Goal: Task Accomplishment & Management: Use online tool/utility

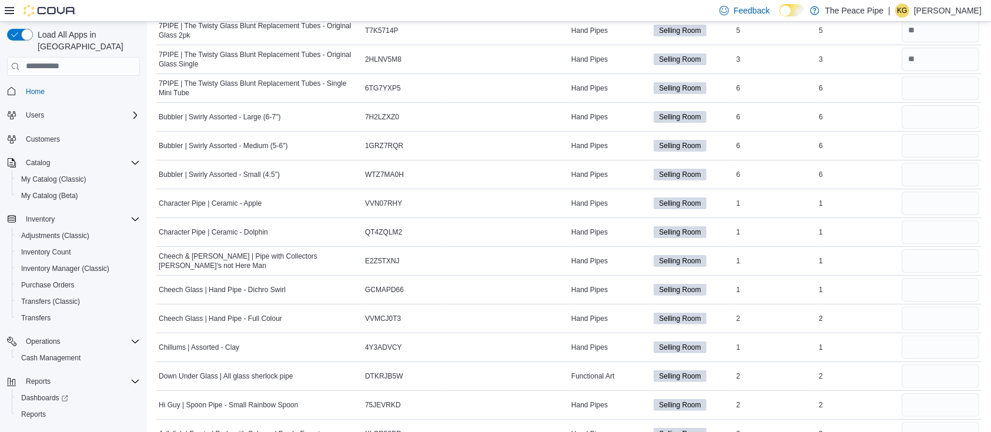
scroll to position [200, 0]
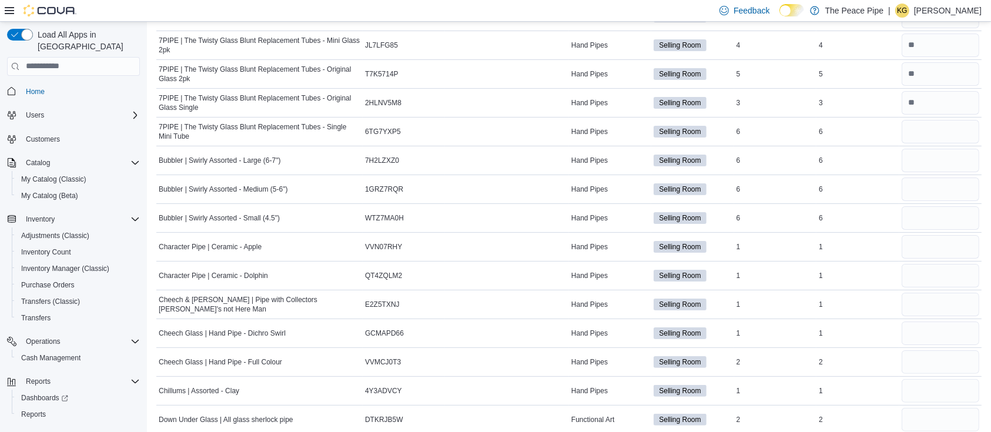
type input "*"
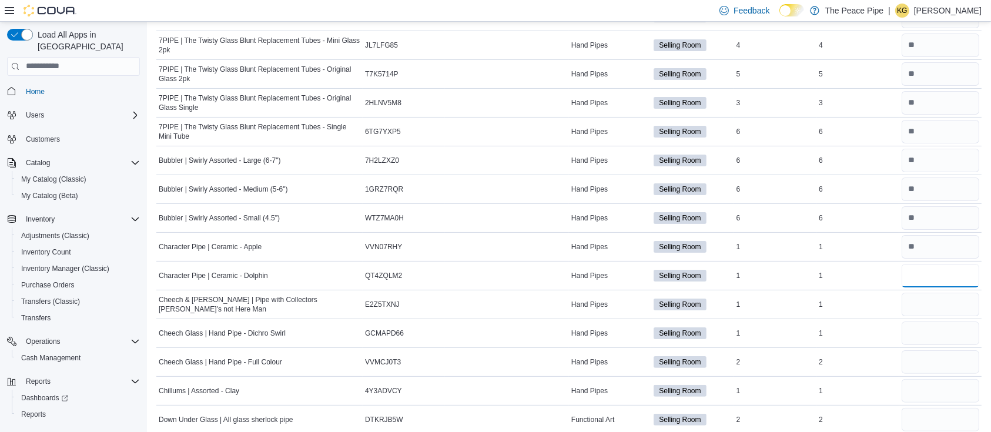
type input "*"
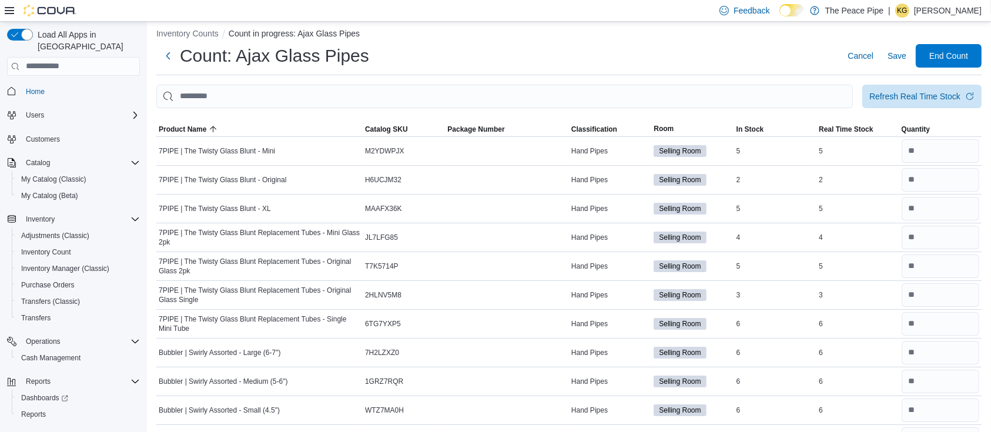
scroll to position [0, 0]
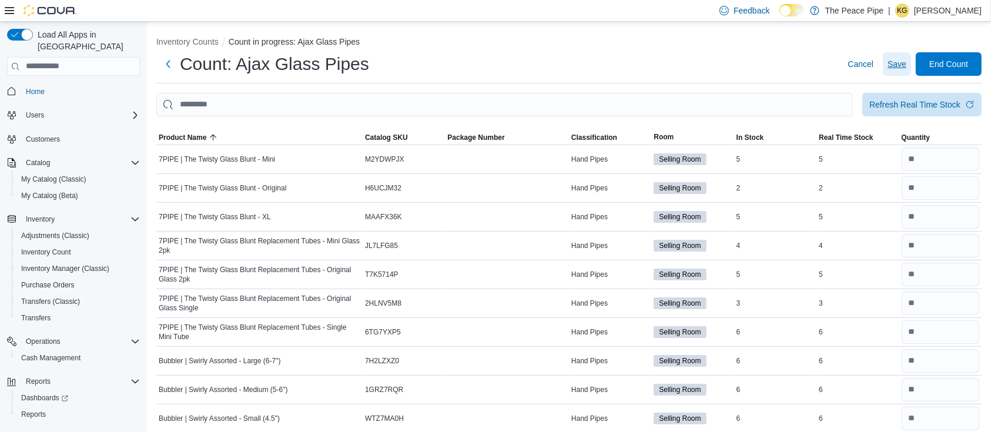
click at [899, 61] on span "Save" at bounding box center [897, 64] width 19 height 12
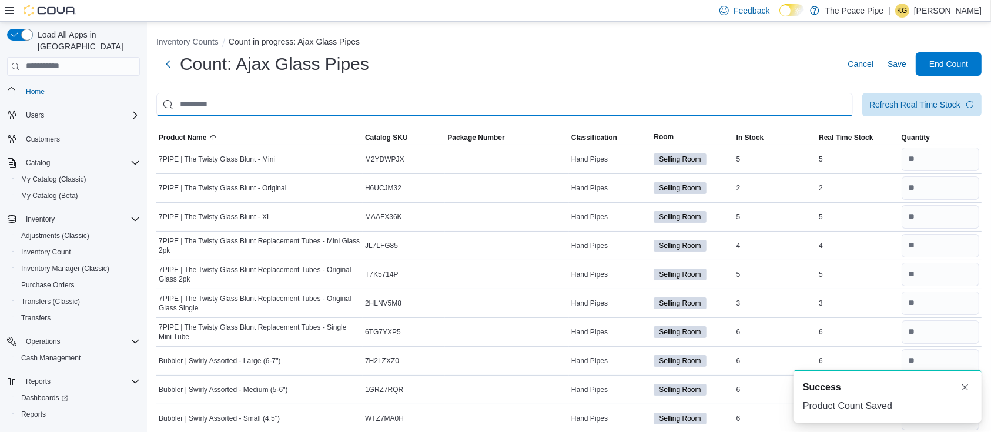
click at [722, 102] on input "This is a search bar. After typing your query, hit enter to filter the results …" at bounding box center [504, 105] width 697 height 24
type input "*****"
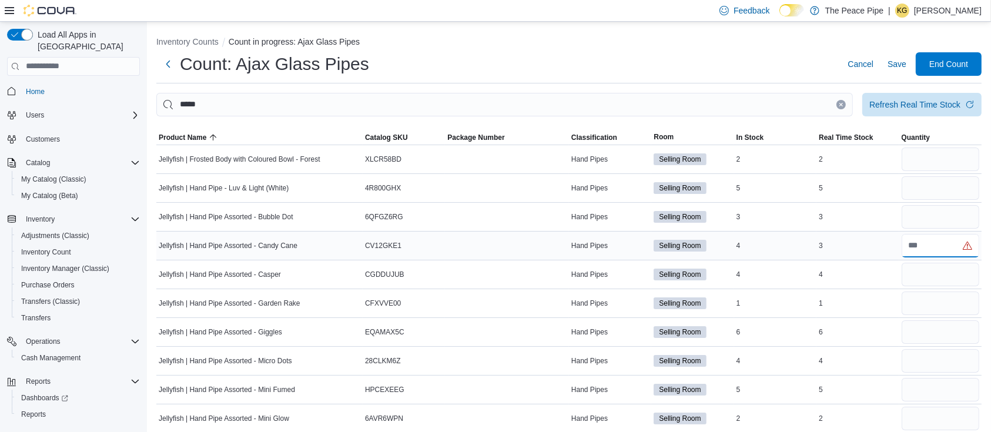
click at [943, 247] on input "number" at bounding box center [941, 246] width 78 height 24
type input "*"
click at [923, 148] on input "number" at bounding box center [941, 160] width 78 height 24
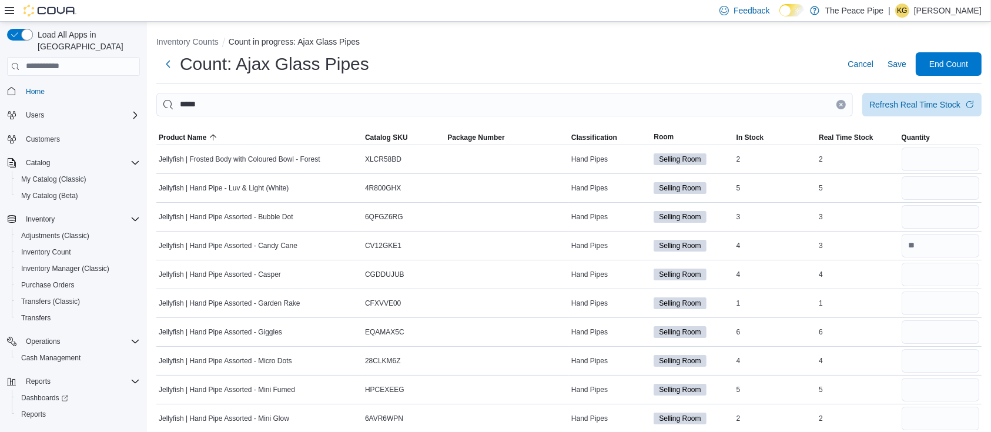
click at [795, 7] on icon at bounding box center [791, 10] width 6 height 6
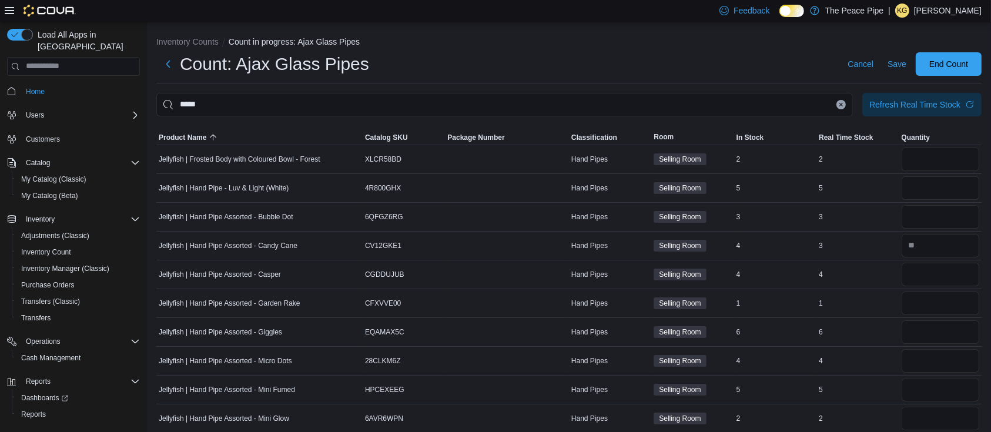
click at [789, 13] on icon at bounding box center [791, 10] width 5 height 5
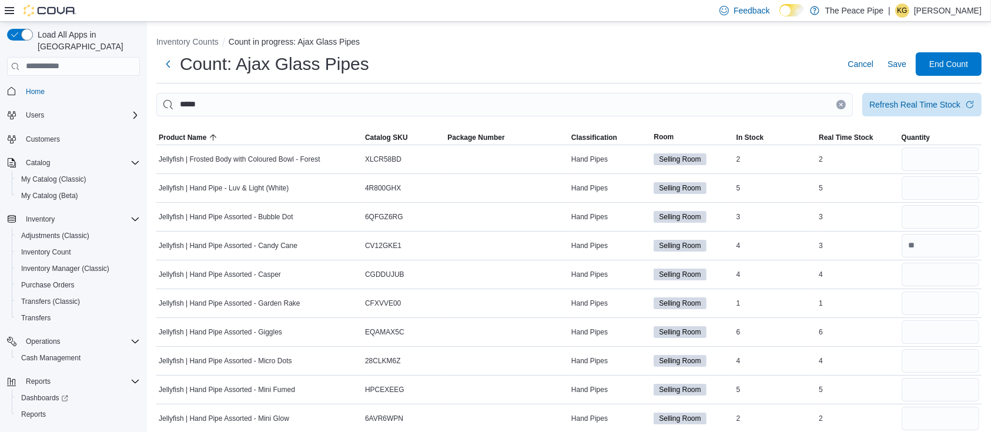
click at [801, 8] on icon at bounding box center [798, 11] width 6 height 6
click at [795, 11] on icon at bounding box center [791, 10] width 6 height 6
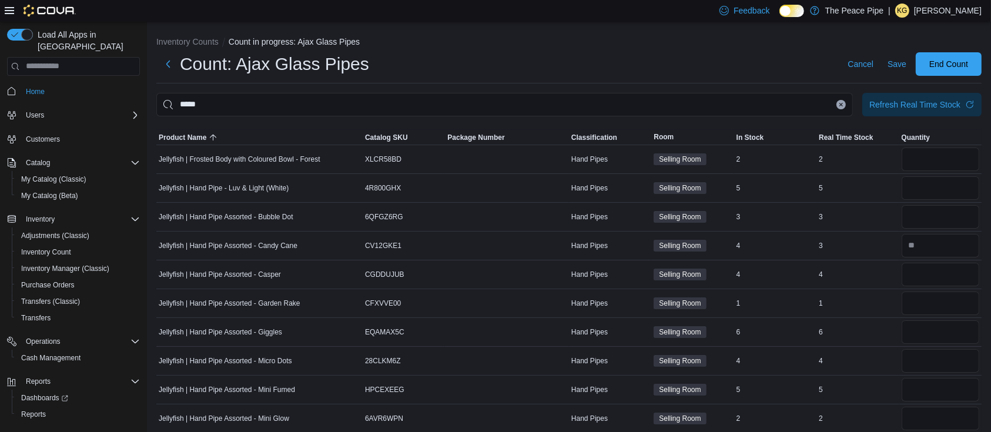
click at [765, 45] on ol "Inventory Counts Count in progress: Ajax Glass Pipes" at bounding box center [568, 43] width 825 height 14
click at [943, 157] on input "number" at bounding box center [941, 160] width 78 height 24
type input "*"
click at [946, 181] on input "number" at bounding box center [941, 188] width 78 height 24
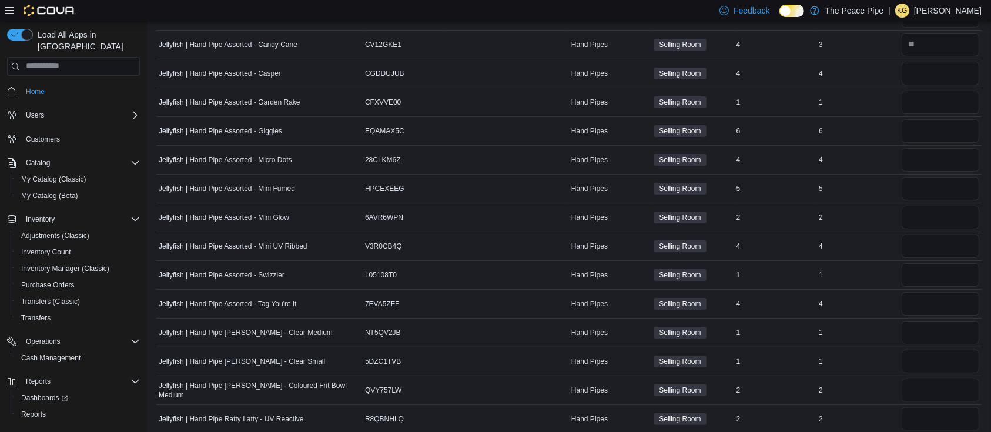
scroll to position [198, 0]
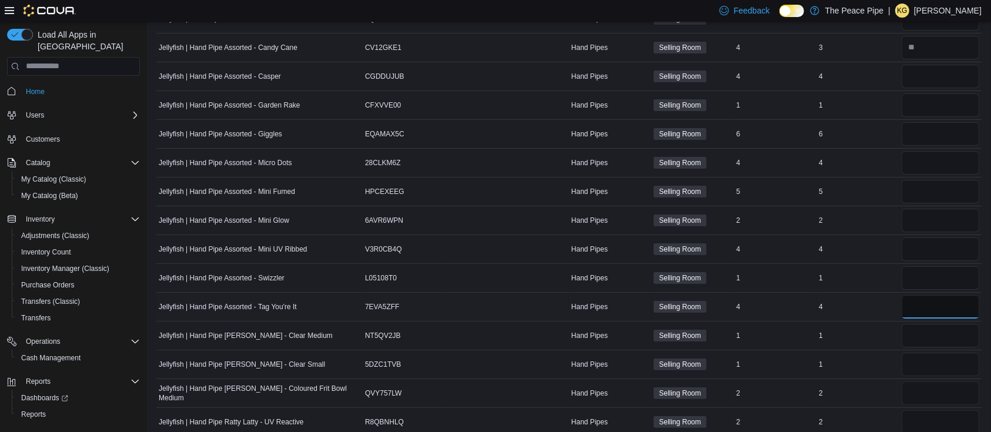
click at [948, 303] on input "number" at bounding box center [941, 307] width 78 height 24
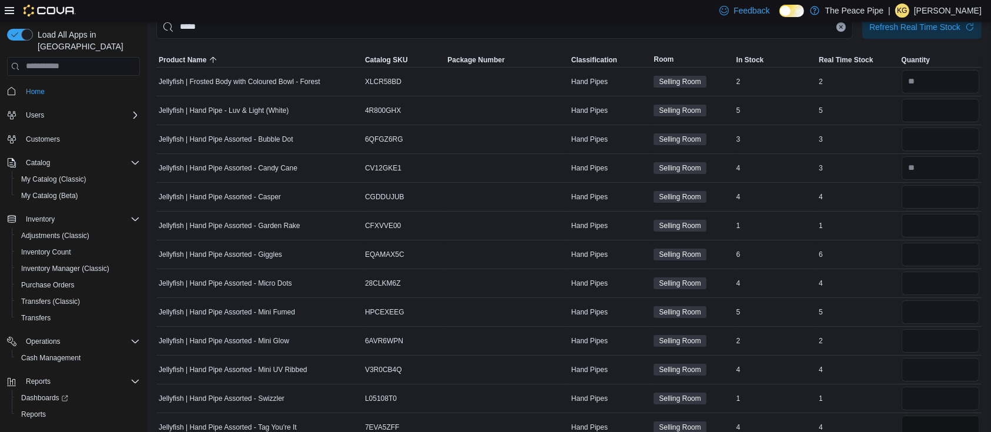
scroll to position [76, 0]
type input "*"
click at [961, 291] on input "number" at bounding box center [941, 285] width 78 height 24
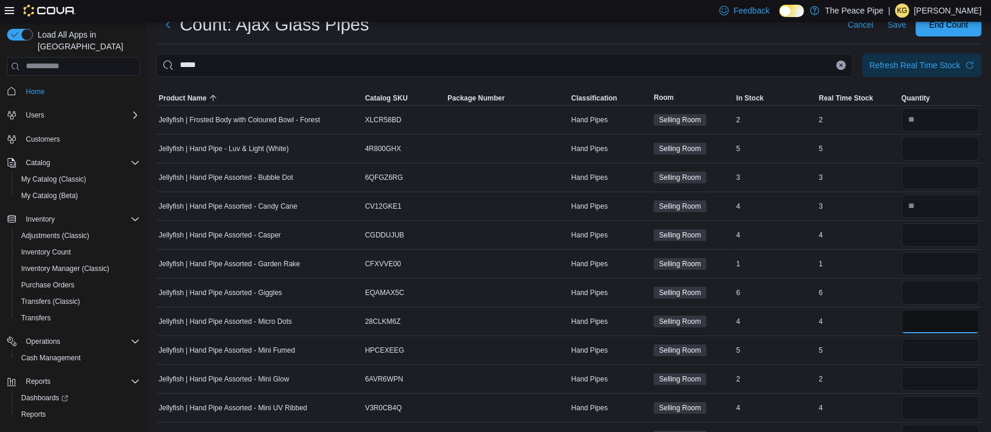
scroll to position [0, 0]
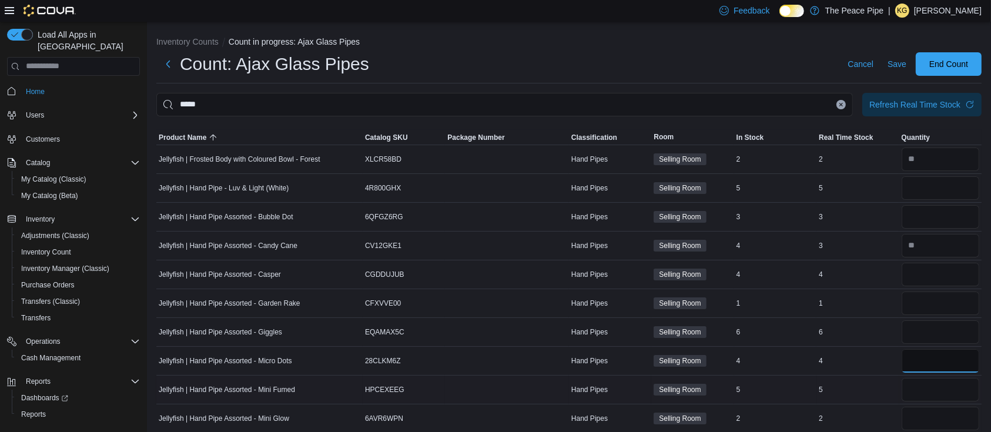
type input "*"
click at [955, 385] on input "number" at bounding box center [941, 390] width 78 height 24
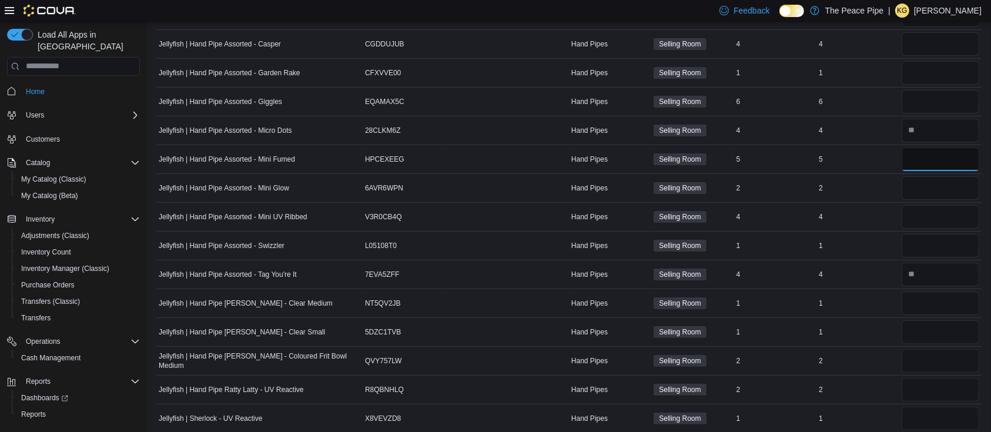
scroll to position [240, 0]
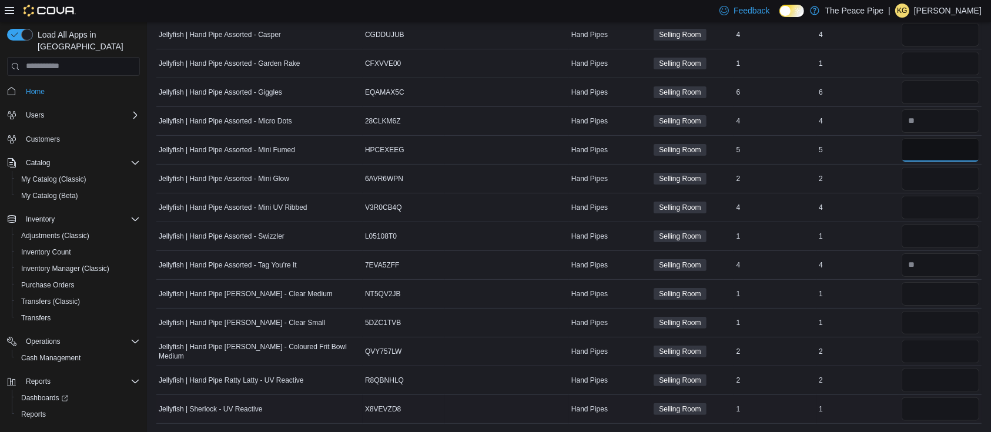
type input "*"
click at [964, 411] on input "number" at bounding box center [941, 409] width 78 height 24
type input "*"
click at [922, 59] on input "number" at bounding box center [941, 64] width 78 height 24
type input "*"
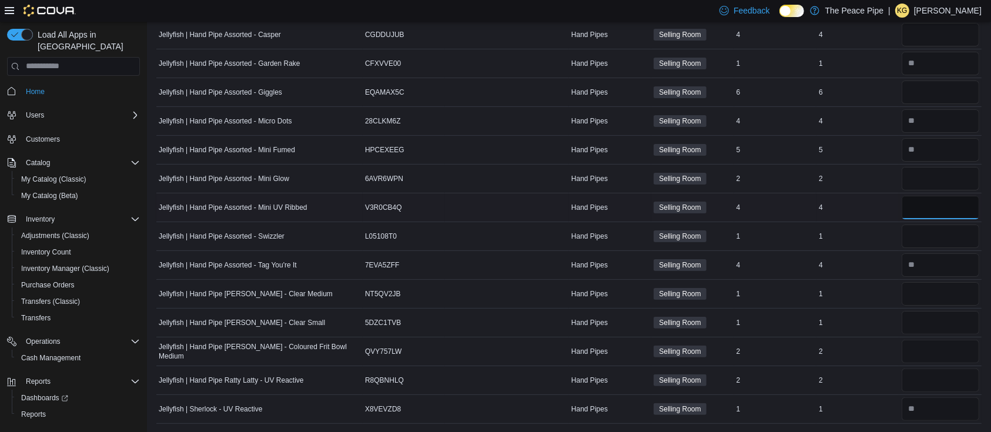
drag, startPoint x: 945, startPoint y: 206, endPoint x: 975, endPoint y: 205, distance: 30.6
click at [975, 205] on input "number" at bounding box center [941, 208] width 78 height 24
type input "*"
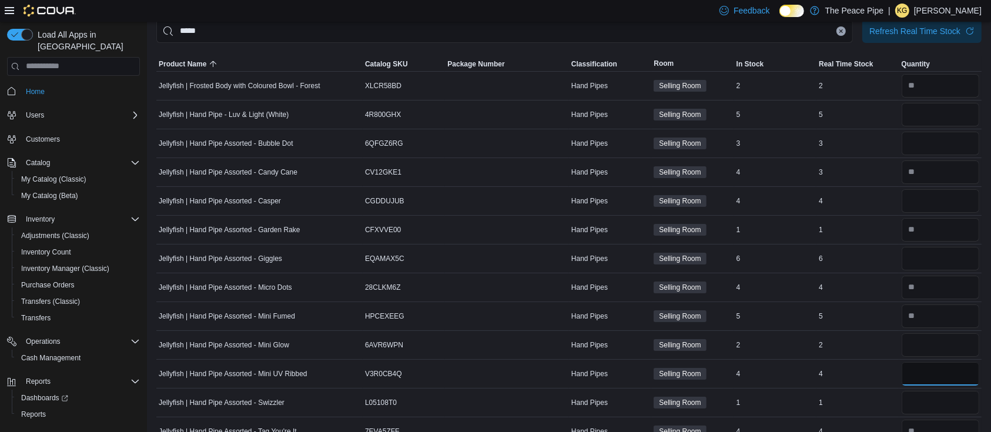
scroll to position [61, 0]
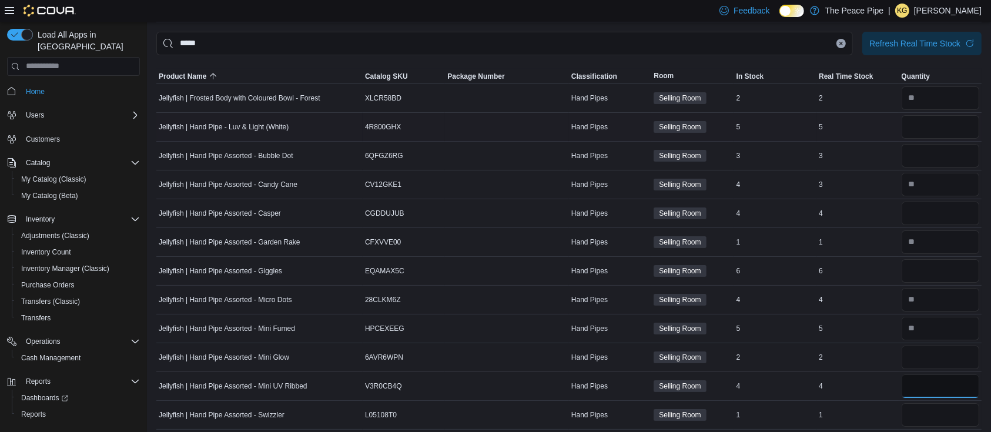
type input "*"
click at [936, 124] on input "number" at bounding box center [941, 127] width 78 height 24
type input "*"
click at [965, 268] on input "number" at bounding box center [941, 271] width 78 height 24
type input "*"
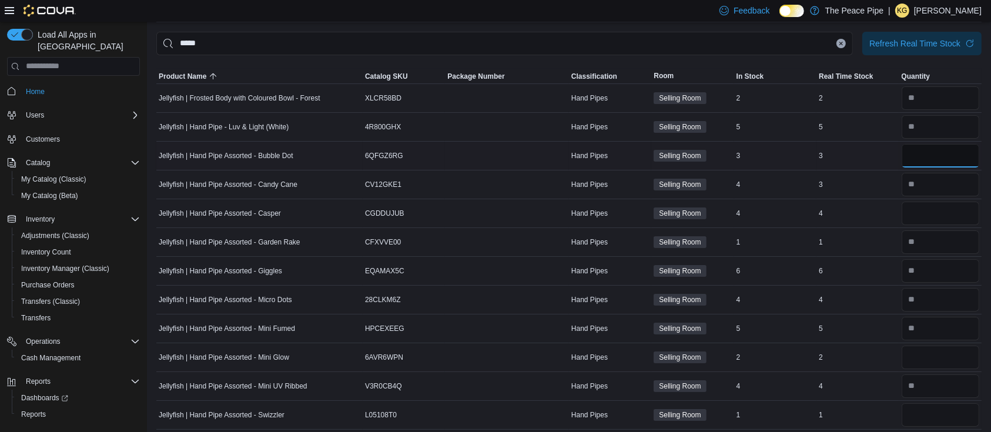
click at [943, 156] on input "number" at bounding box center [941, 156] width 78 height 24
type input "*"
click at [970, 103] on input "number" at bounding box center [941, 98] width 78 height 24
type input "*"
click at [969, 209] on input "number" at bounding box center [941, 214] width 78 height 24
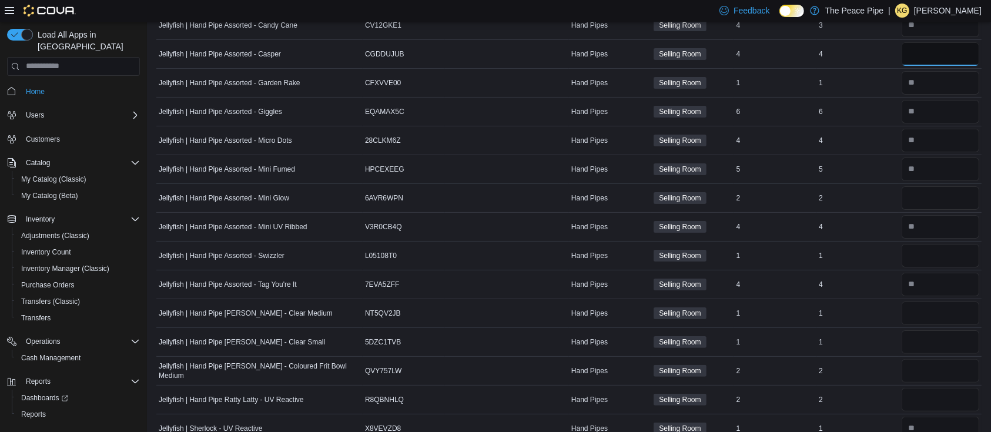
scroll to position [240, 0]
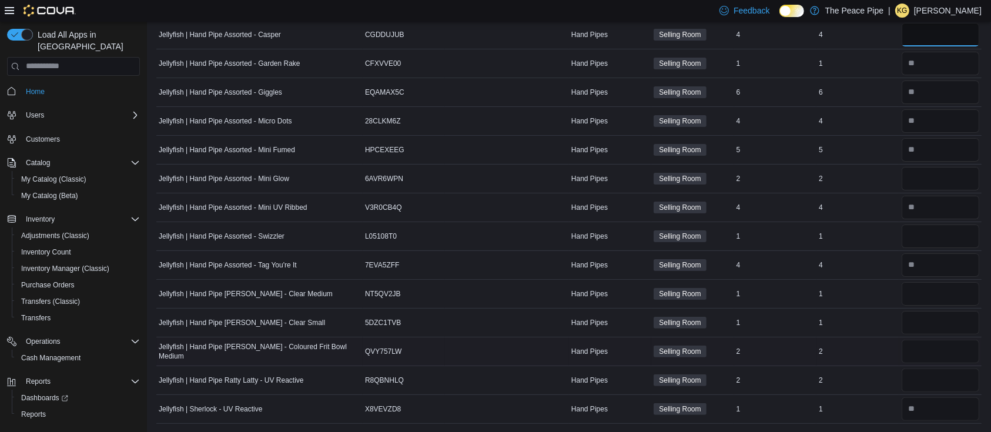
type input "*"
click at [953, 354] on input "number" at bounding box center [941, 352] width 78 height 24
type input "*"
click at [940, 39] on input "number" at bounding box center [941, 35] width 78 height 24
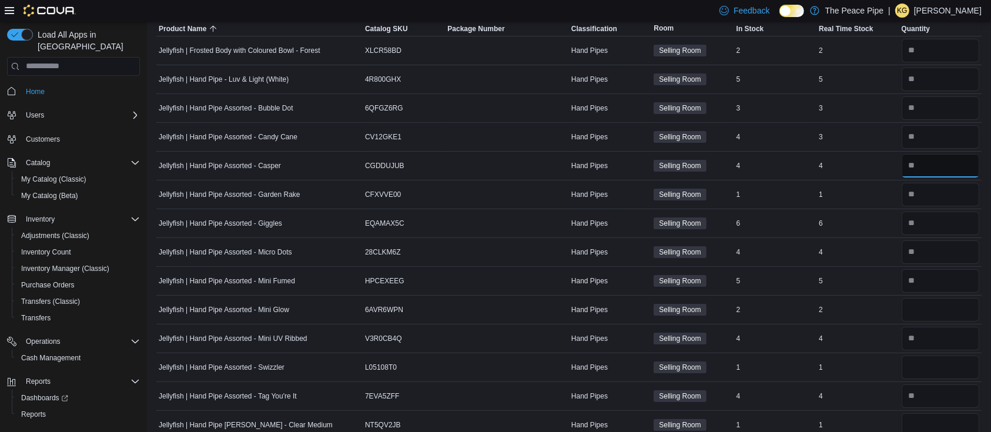
scroll to position [61, 0]
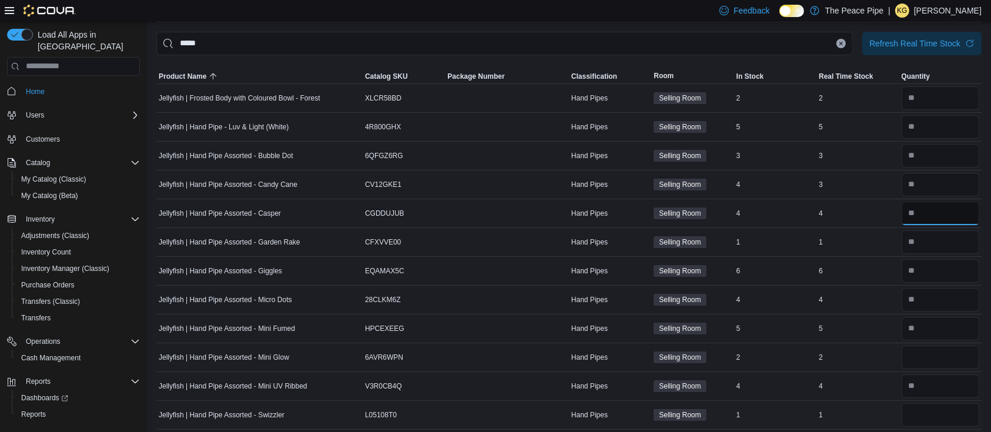
type input "*"
click at [932, 413] on input "number" at bounding box center [941, 415] width 78 height 24
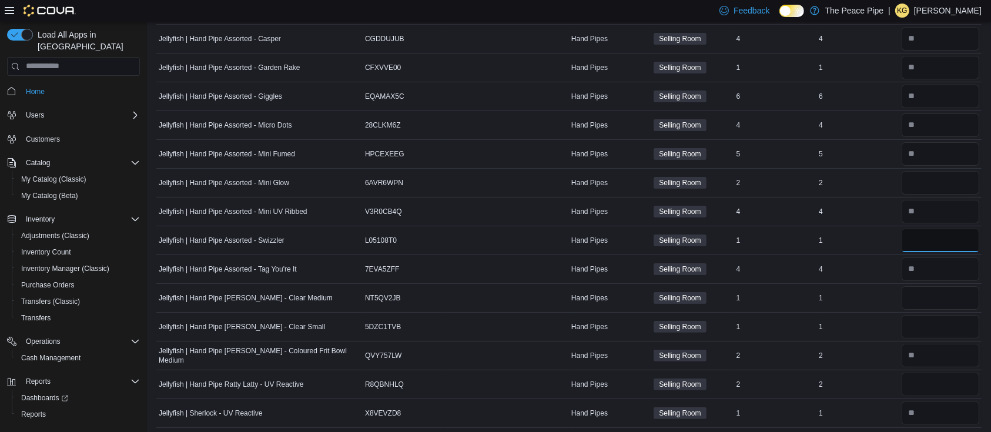
scroll to position [240, 0]
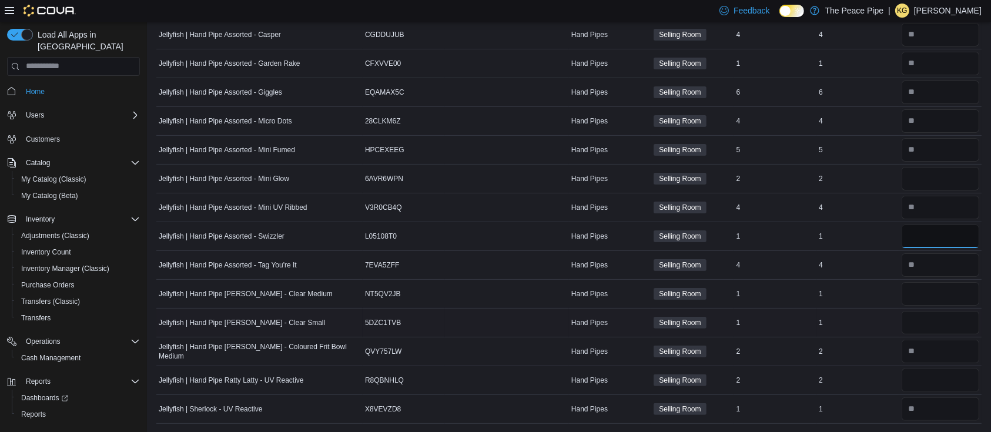
type input "*"
click at [969, 322] on input "number" at bounding box center [941, 323] width 78 height 24
type input "*"
click at [941, 150] on input "number" at bounding box center [941, 150] width 78 height 24
type input "*"
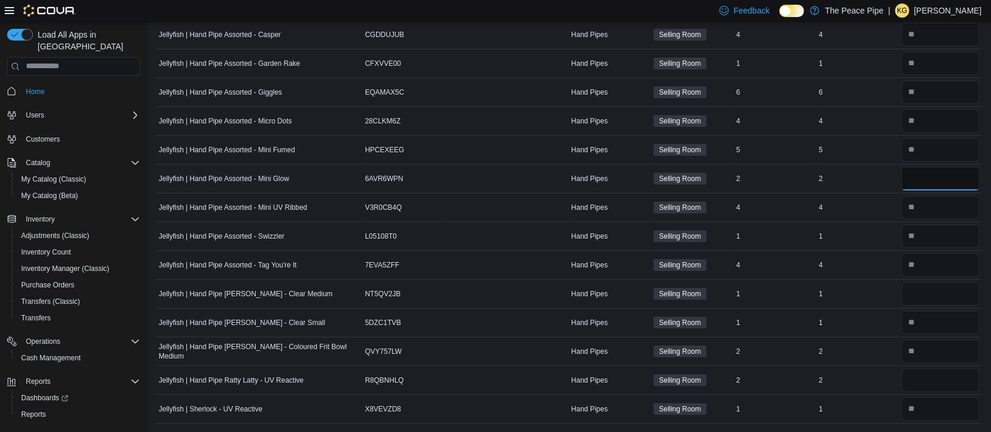
click at [946, 176] on input "number" at bounding box center [941, 179] width 78 height 24
type input "*"
